Goal: Navigation & Orientation: Go to known website

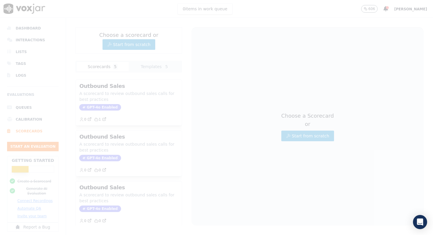
scroll to position [22, 0]
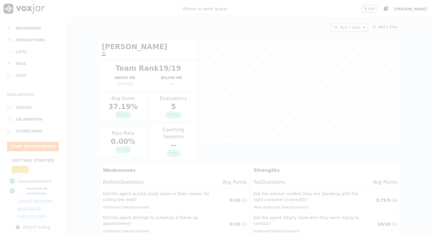
scroll to position [95, 0]
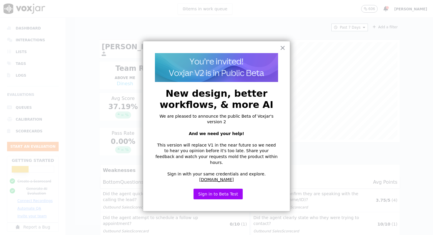
scroll to position [109, 0]
